Goal: Complete application form

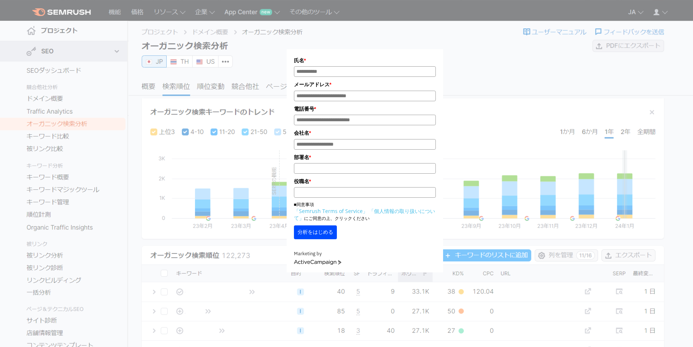
click at [607, 53] on div "氏名 * メールアドレス * 電話番号 * 会社名 * *" at bounding box center [366, 138] width 586 height 269
click at [255, 64] on div "氏名 * メールアドレス * 電話番号 * 会社名 * *" at bounding box center [365, 140] width 364 height 263
click at [311, 67] on input "氏名*" at bounding box center [365, 71] width 142 height 11
click at [333, 72] on input "氏名*" at bounding box center [365, 71] width 142 height 11
click at [331, 70] on input "氏名*" at bounding box center [365, 71] width 142 height 11
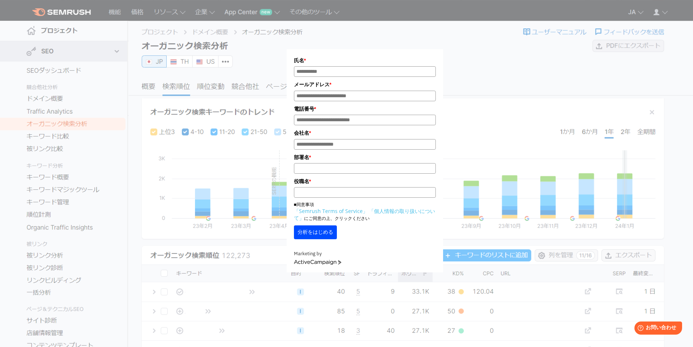
type input "**********"
click at [317, 234] on button "分析をはじめる" at bounding box center [315, 232] width 43 height 14
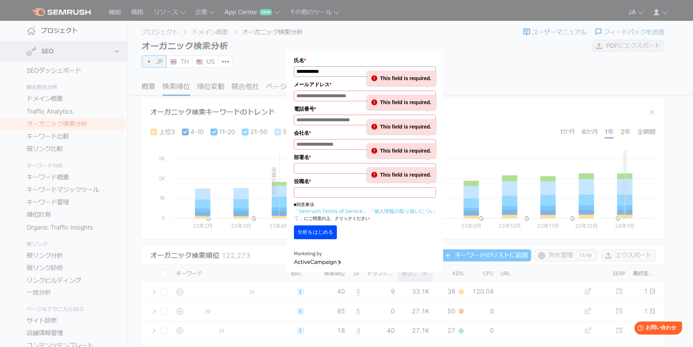
click at [327, 94] on input "メールアドレス*" at bounding box center [365, 96] width 142 height 11
type input "**********"
click at [328, 119] on input "電話番号*" at bounding box center [365, 120] width 142 height 11
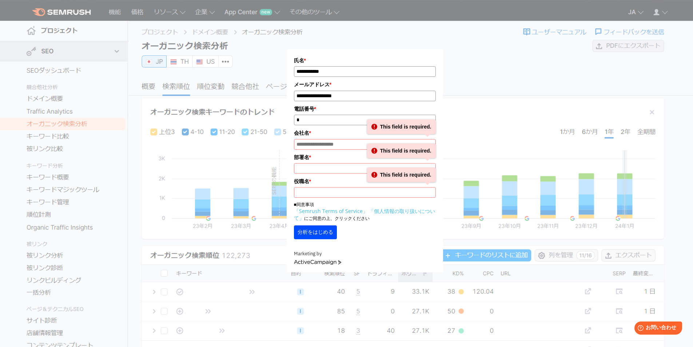
type input "*"
click at [324, 147] on input "会社名 *" at bounding box center [365, 144] width 142 height 11
type input "*"
click at [314, 166] on input "部署名 *" at bounding box center [365, 168] width 142 height 11
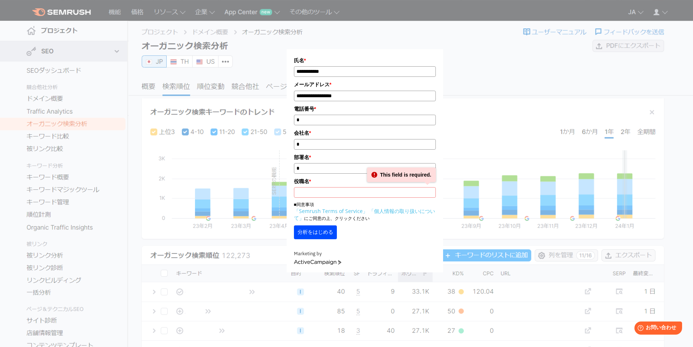
type input "*"
click at [309, 189] on input "役職名 *" at bounding box center [365, 192] width 142 height 11
type input "*"
click at [312, 230] on button "分析をはじめる" at bounding box center [315, 232] width 43 height 14
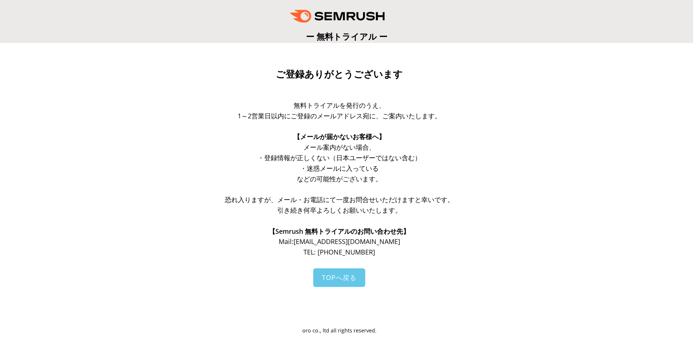
click at [350, 272] on link "TOPへ戻る" at bounding box center [339, 277] width 52 height 19
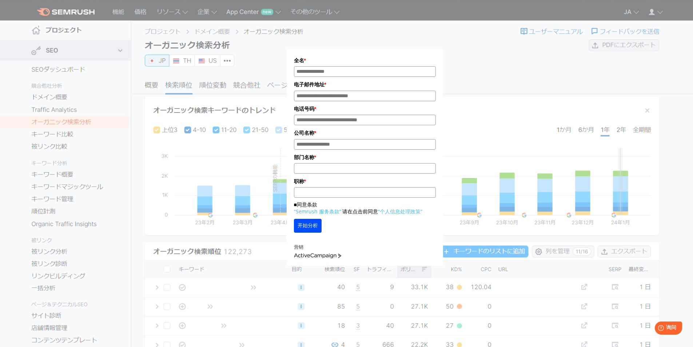
click at [482, 96] on div "全名 * 电子邮件地址 * 电话号码 * 公司名称 * *" at bounding box center [365, 137] width 364 height 257
click at [348, 75] on input "姓名*" at bounding box center [365, 71] width 142 height 11
type input "**********"
click at [347, 94] on input "电子邮件*" at bounding box center [365, 96] width 142 height 11
type input "**********"
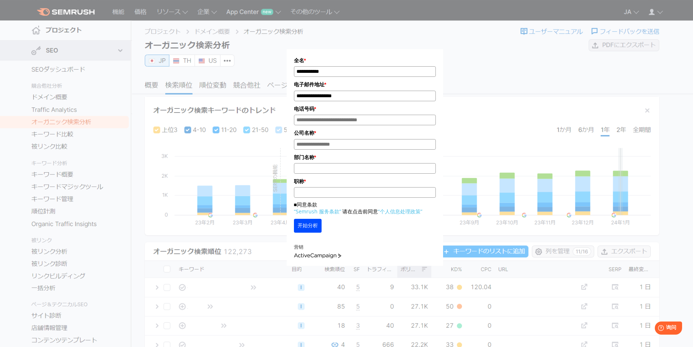
click at [338, 119] on input "电话号码*" at bounding box center [365, 120] width 142 height 11
type input "*"
click at [325, 147] on input "公司名称 *" at bounding box center [365, 144] width 142 height 11
type input "*"
click at [315, 169] on input "部门名称 *" at bounding box center [365, 168] width 142 height 11
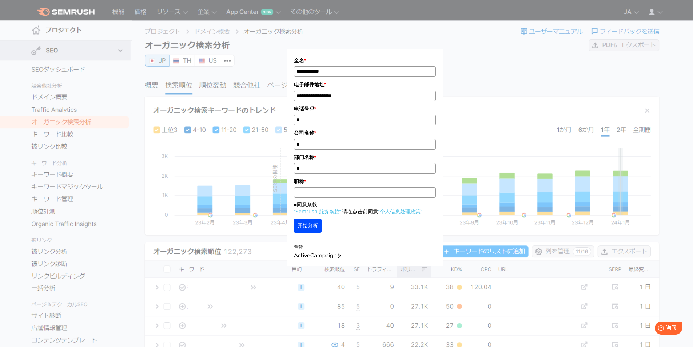
type input "*"
click at [310, 190] on input "职称 *" at bounding box center [365, 192] width 142 height 11
type input "*"
click at [298, 208] on font "■同意条款" at bounding box center [305, 204] width 23 height 7
click at [297, 207] on font "■同意条款" at bounding box center [305, 204] width 23 height 7
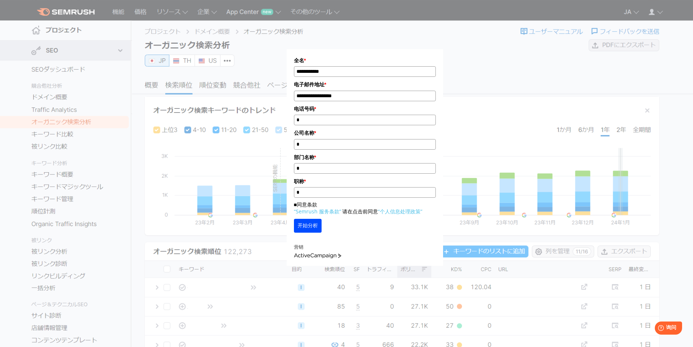
click at [301, 224] on button "开始分析" at bounding box center [308, 226] width 28 height 14
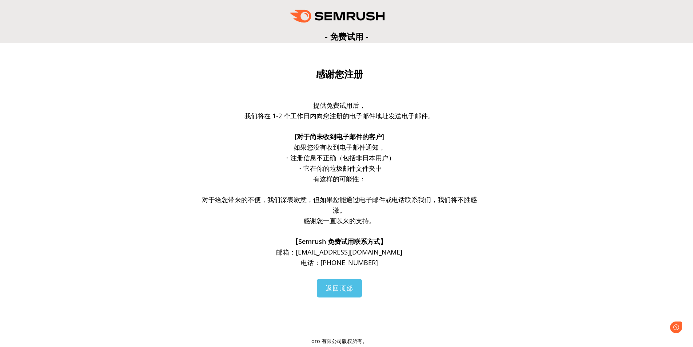
drag, startPoint x: 474, startPoint y: 126, endPoint x: 458, endPoint y: 209, distance: 84.5
click at [458, 209] on p "对于给您带来的不便，我们深表歉意，但如果您能通过电子邮件或电话联系我们，我们将不胜感激。" at bounding box center [339, 204] width 277 height 21
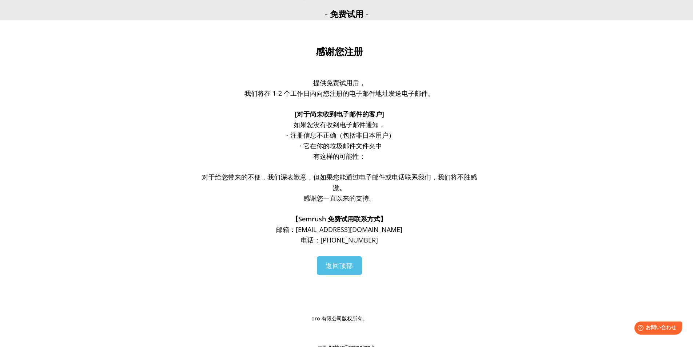
scroll to position [35, 0]
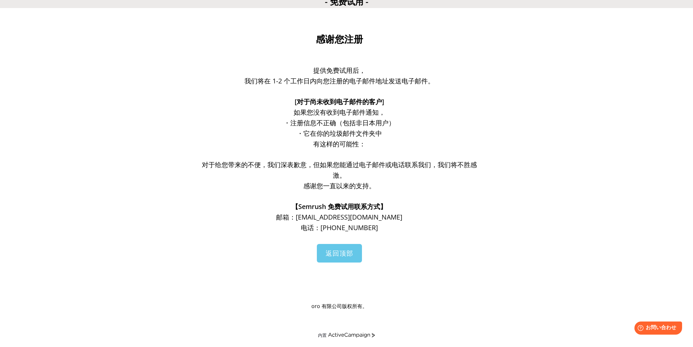
click at [353, 257] on font "返回顶部" at bounding box center [340, 253] width 28 height 9
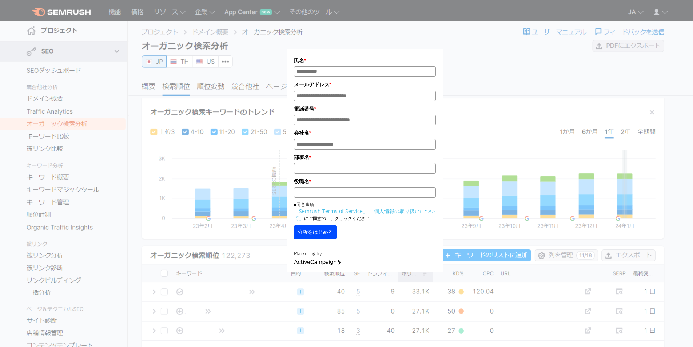
click at [530, 75] on div "氏名 * メールアドレス * 電話番号 * 会社名 * *" at bounding box center [365, 140] width 364 height 263
click at [479, 63] on div "氏名 * メールアドレス * 電話番号 * 会社名 * *" at bounding box center [365, 140] width 364 height 263
click at [564, 52] on div "氏名 * メールアドレス * 電話番号 * 会社名 * *" at bounding box center [366, 138] width 586 height 269
click at [565, 52] on div "氏名 * メールアドレス * 電話番号 * 会社名 * *" at bounding box center [366, 138] width 586 height 269
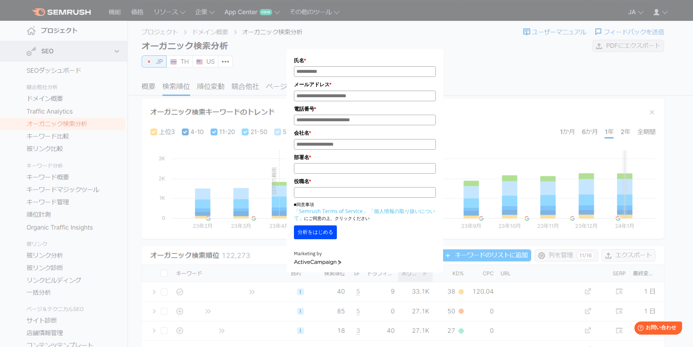
click at [185, 60] on div "氏名 * メールアドレス * 電話番号 * 会社名 * *" at bounding box center [365, 140] width 364 height 263
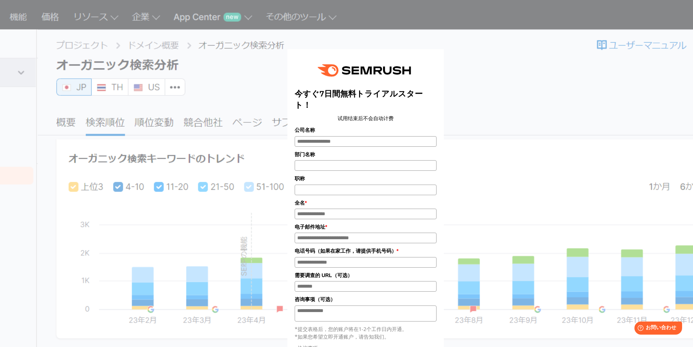
click at [312, 237] on input "电子邮件*" at bounding box center [366, 238] width 142 height 11
type input "**********"
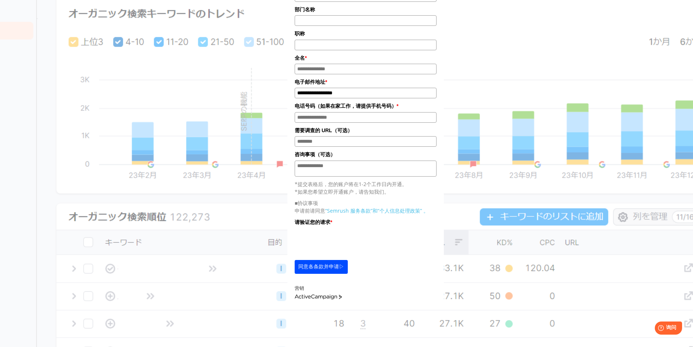
scroll to position [146, 0]
click at [324, 269] on font "同意各条款并申请▷" at bounding box center [322, 266] width 46 height 6
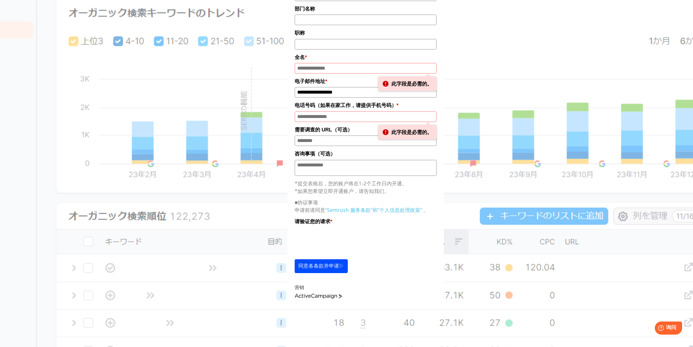
click at [344, 73] on input "姓名*" at bounding box center [366, 68] width 142 height 11
type input "**********"
click at [339, 113] on div "电话号码（如果在家工作，请提供手机号码） * 此字段是必需的。" at bounding box center [366, 111] width 142 height 20
click at [339, 119] on input "电话号码*" at bounding box center [366, 116] width 142 height 11
click at [337, 122] on input "电话号码*" at bounding box center [366, 116] width 142 height 11
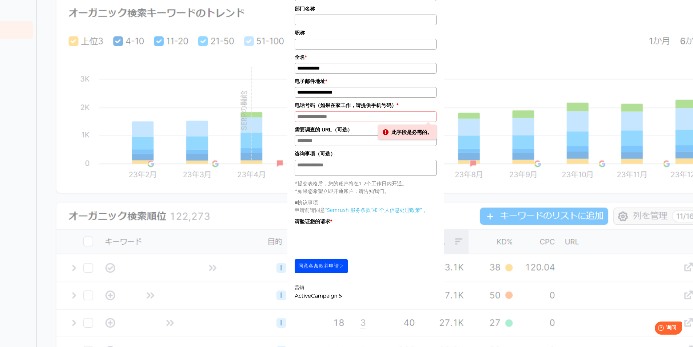
click at [333, 118] on input "电话号码*" at bounding box center [366, 116] width 142 height 11
click at [335, 120] on input "电话号码*" at bounding box center [366, 116] width 142 height 11
type input "*"
click at [312, 263] on button "同意各条款并申请▷" at bounding box center [321, 266] width 53 height 14
